Goal: Obtain resource: Download file/media

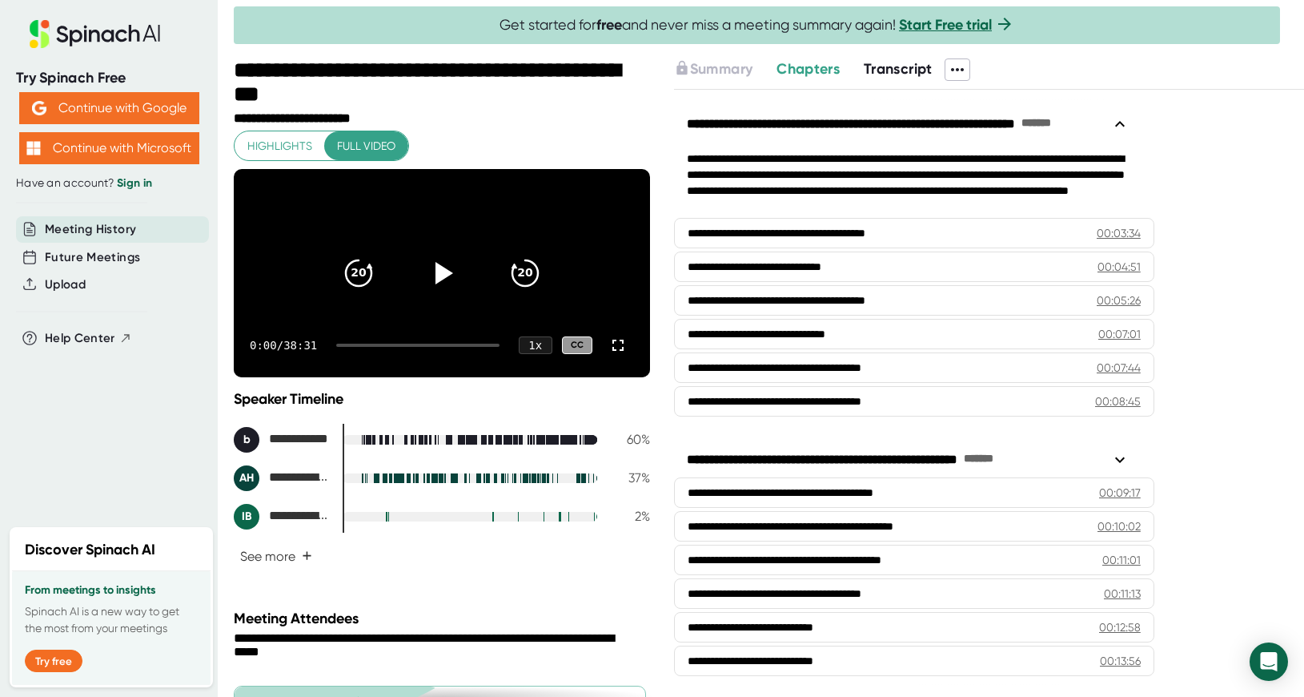
click at [959, 68] on icon at bounding box center [957, 69] width 19 height 19
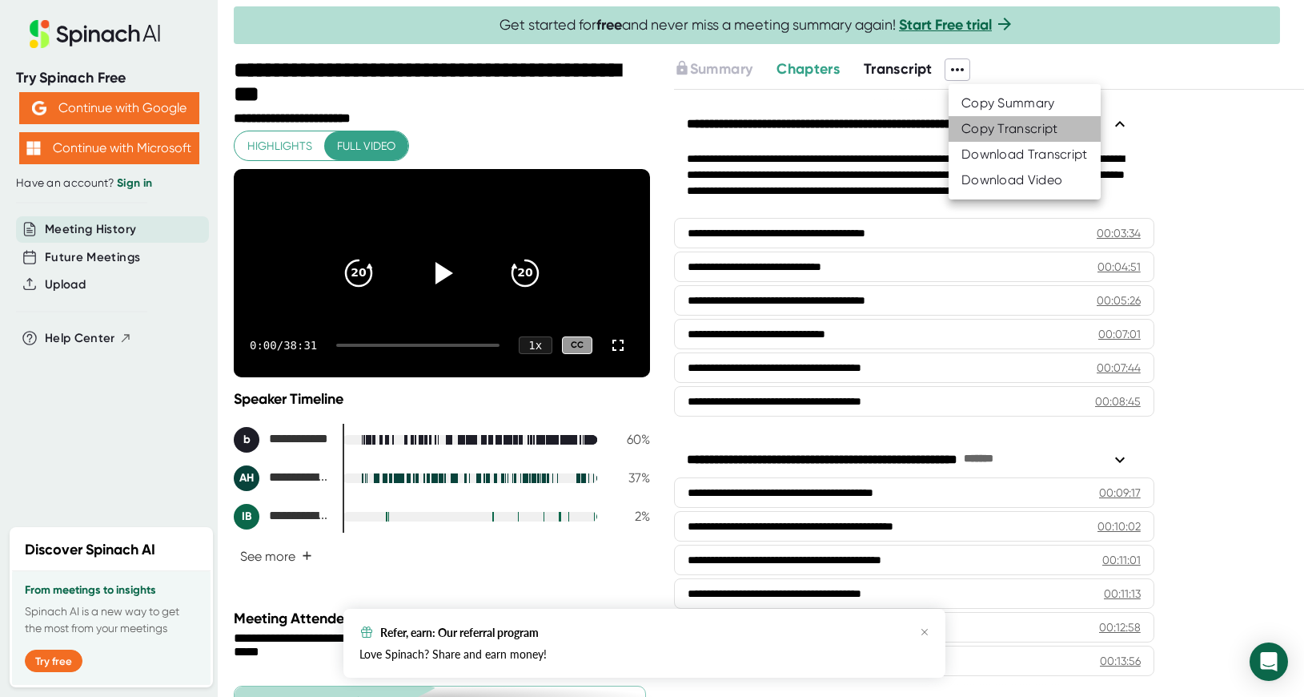
click at [967, 130] on div "Copy Transcript" at bounding box center [1009, 129] width 97 height 16
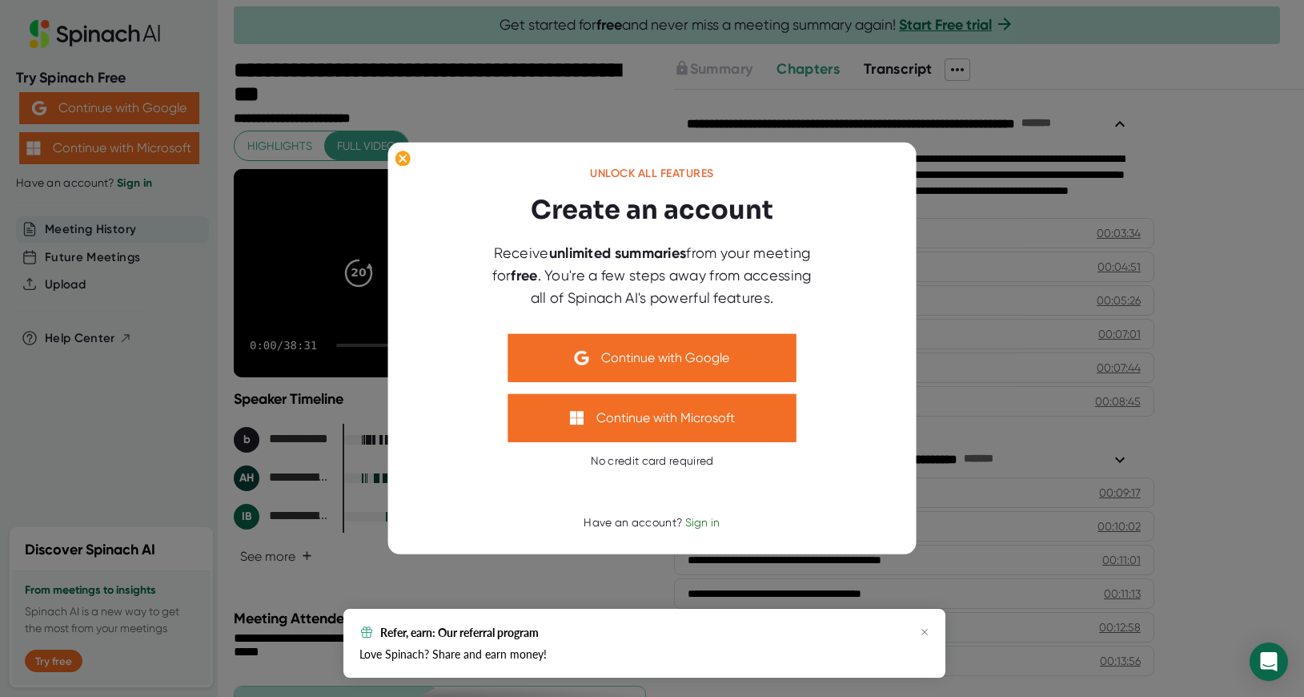
click at [991, 106] on div at bounding box center [652, 348] width 1304 height 697
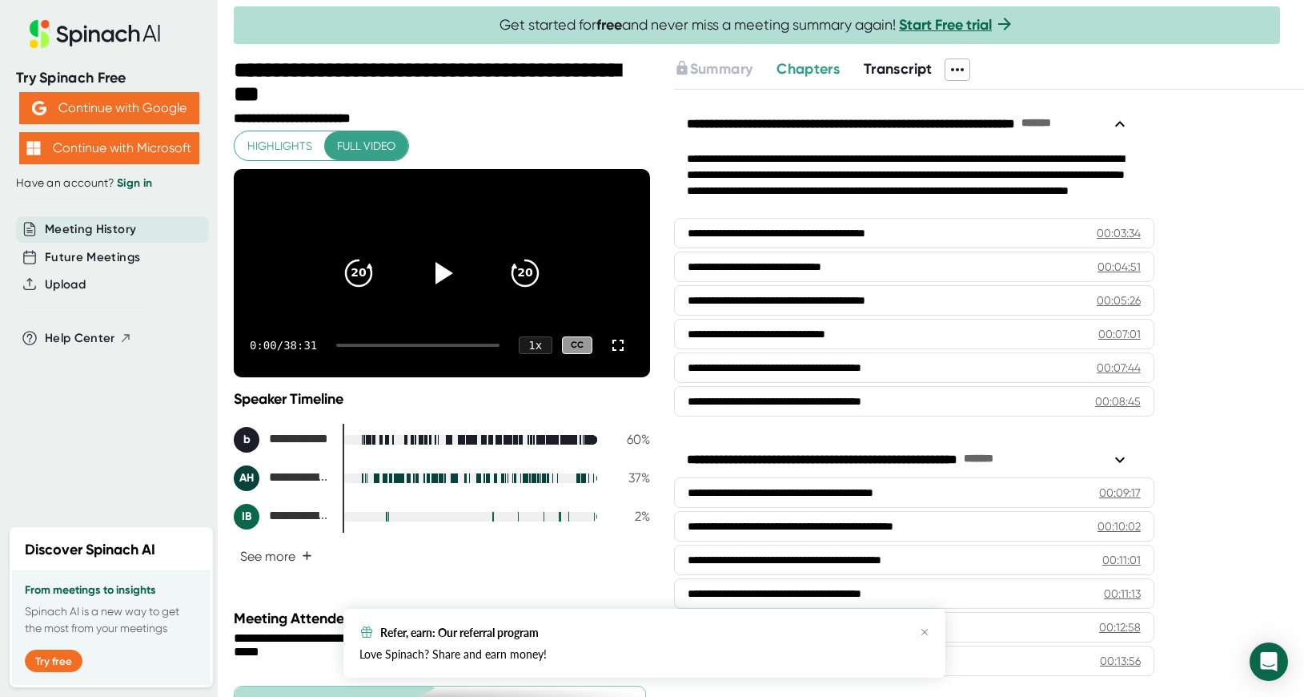
click at [978, 61] on span at bounding box center [986, 69] width 32 height 22
click at [967, 67] on icon at bounding box center [957, 69] width 19 height 19
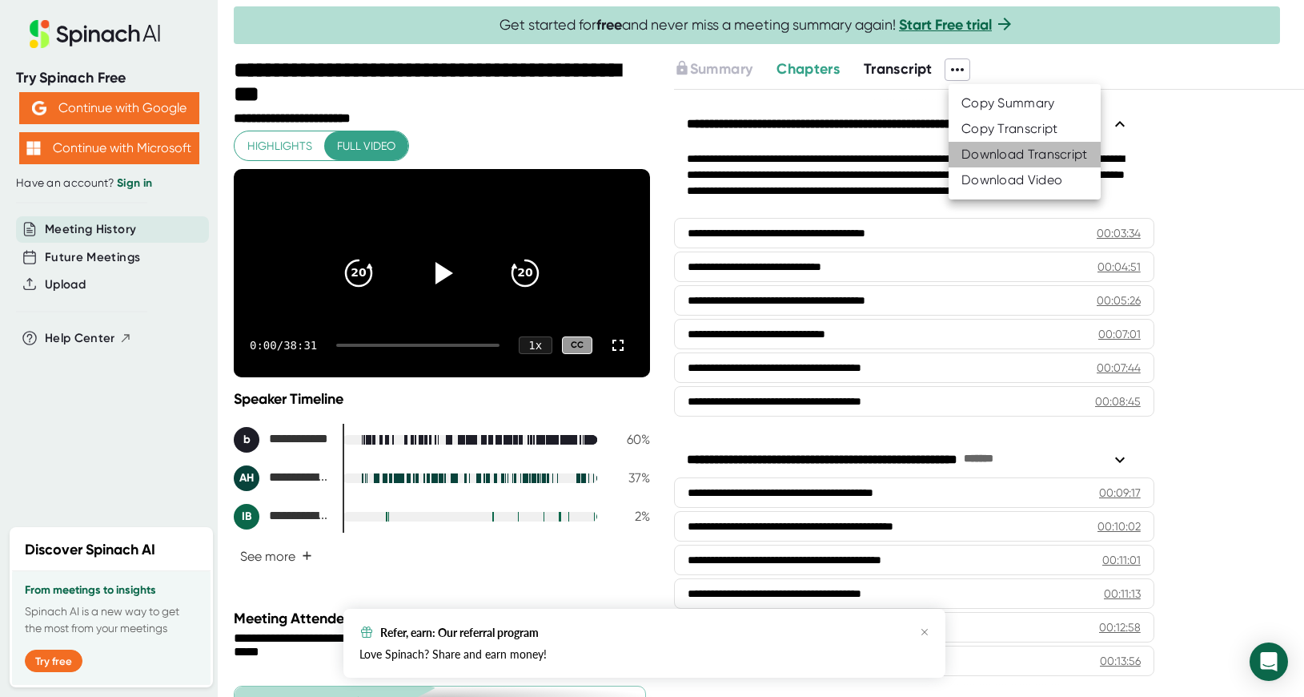
click at [990, 163] on li "Download Transcript" at bounding box center [1025, 155] width 152 height 26
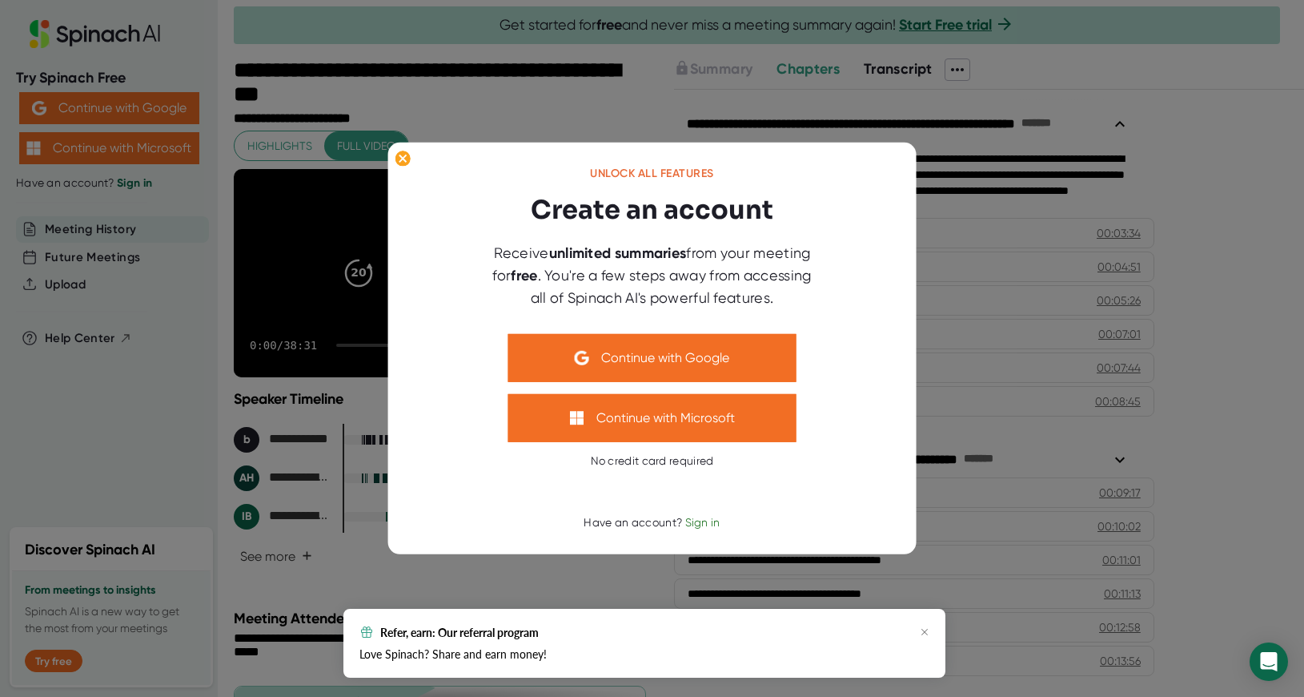
click at [1003, 355] on div at bounding box center [652, 348] width 1304 height 697
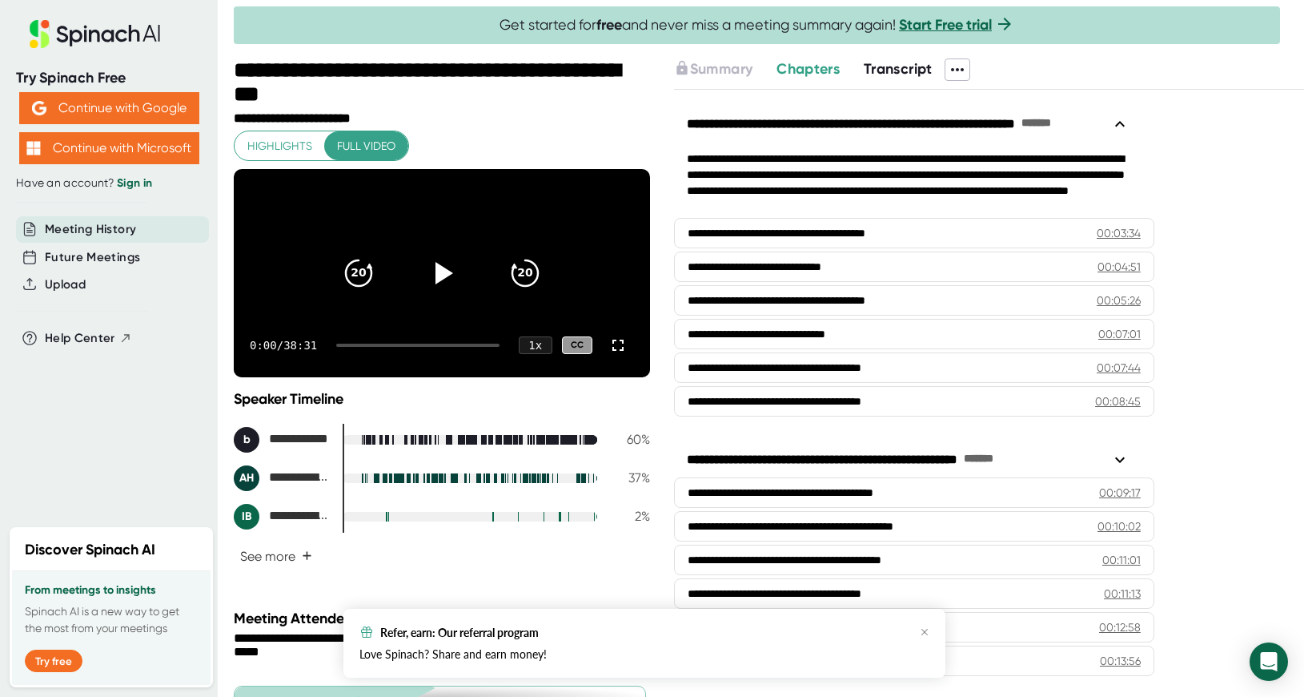
click at [896, 70] on span "Transcript" at bounding box center [898, 69] width 69 height 18
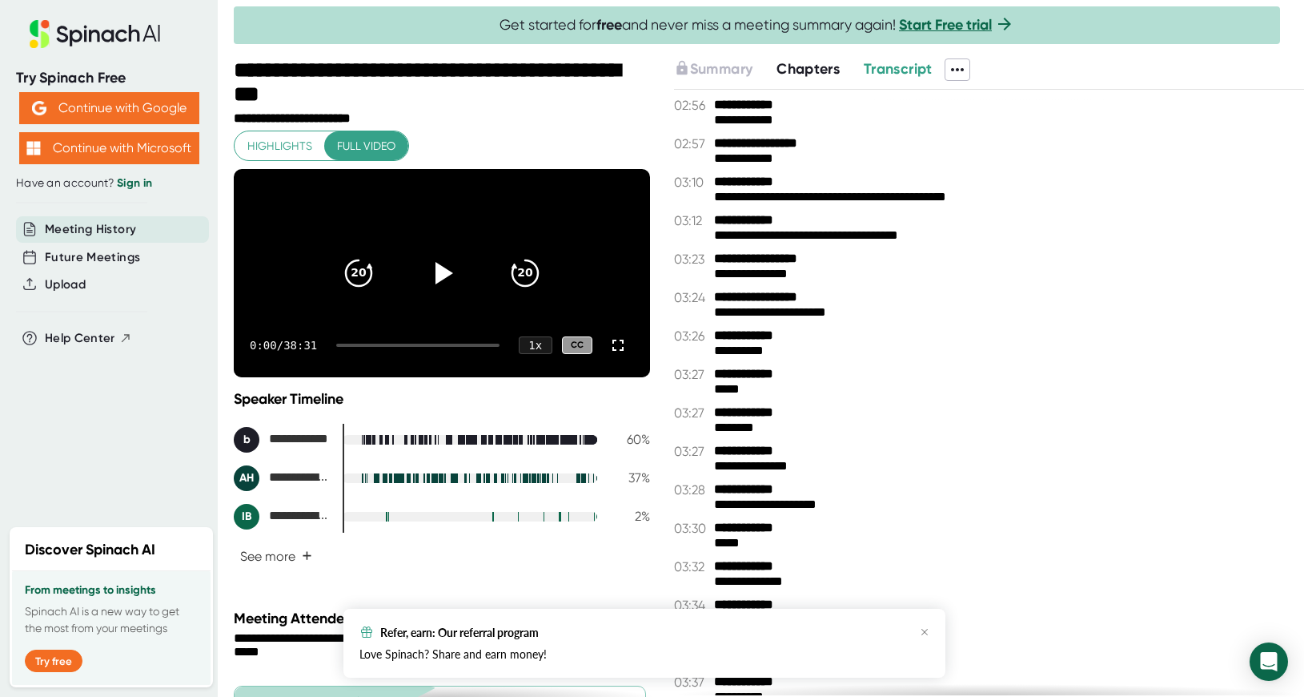
click at [896, 70] on span "Transcript" at bounding box center [898, 69] width 69 height 18
click at [834, 77] on span "Chapters" at bounding box center [808, 69] width 63 height 18
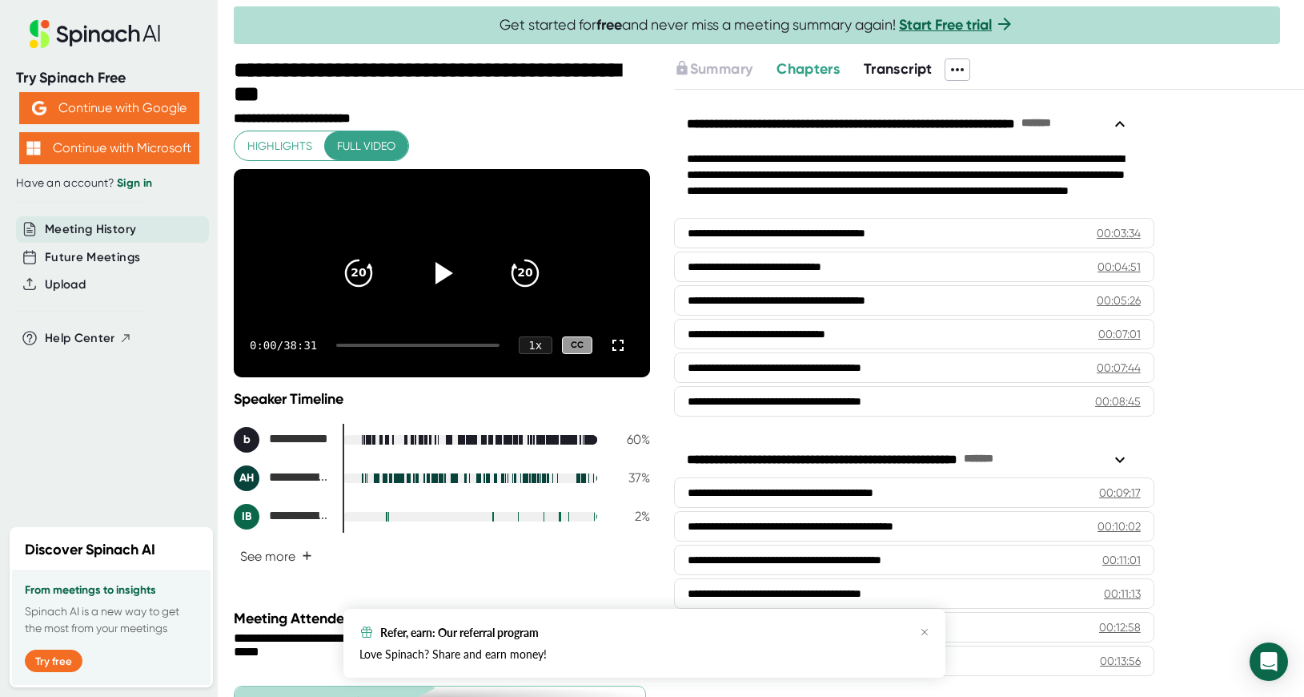
click at [809, 66] on span "Chapters" at bounding box center [808, 69] width 63 height 18
drag, startPoint x: 809, startPoint y: 66, endPoint x: 1205, endPoint y: 230, distance: 428.2
click at [1205, 230] on div "**********" at bounding box center [989, 392] width 630 height 605
click at [1121, 125] on icon at bounding box center [1119, 123] width 19 height 19
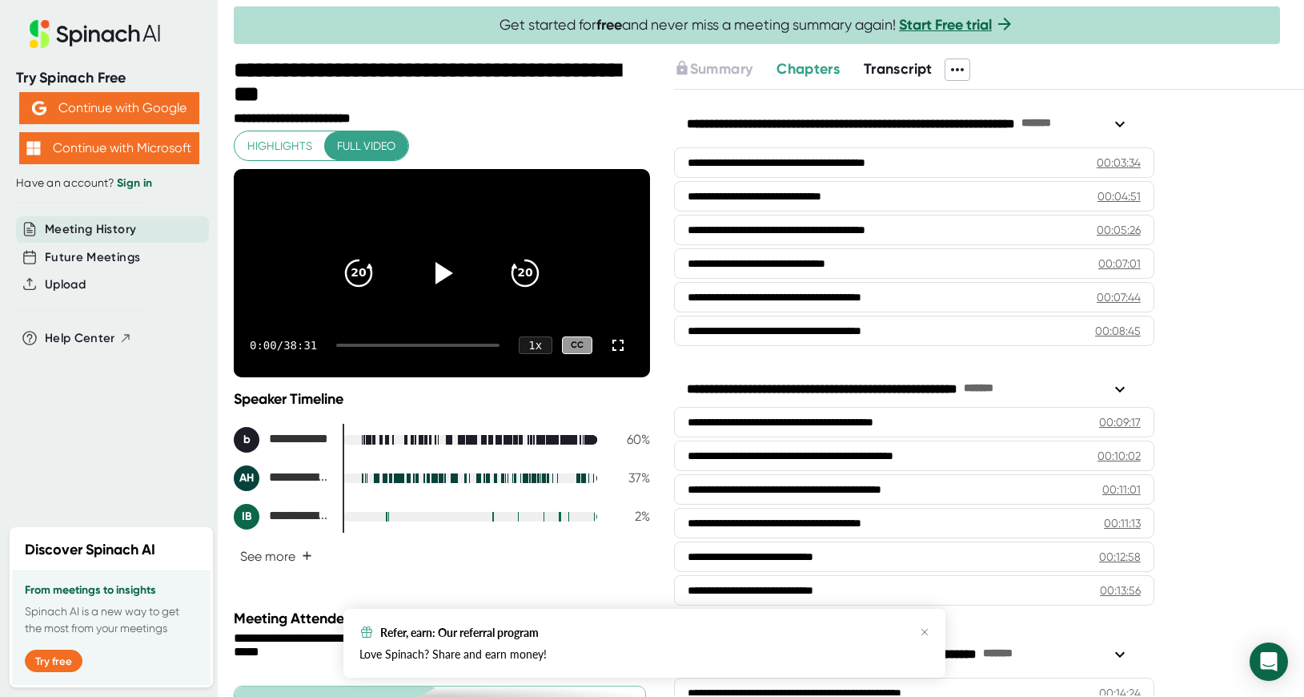
click at [1121, 125] on icon at bounding box center [1120, 124] width 10 height 6
